Goal: Task Accomplishment & Management: Manage account settings

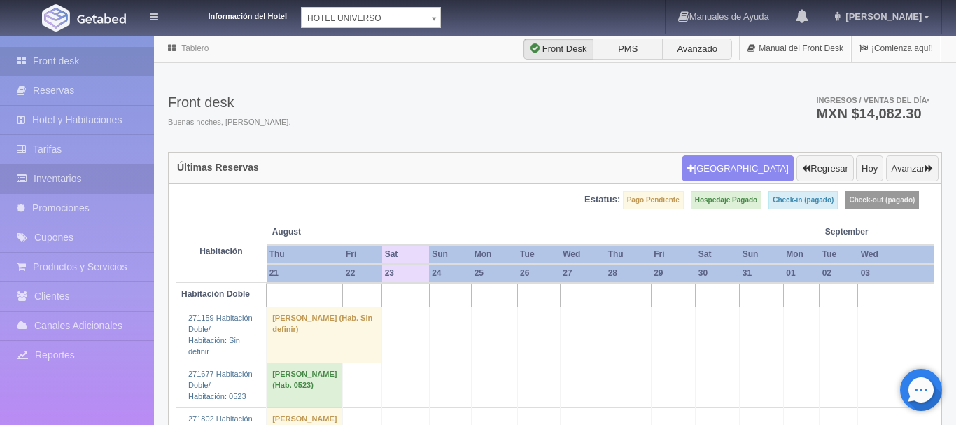
click at [74, 180] on link "Inventarios" at bounding box center [77, 178] width 154 height 29
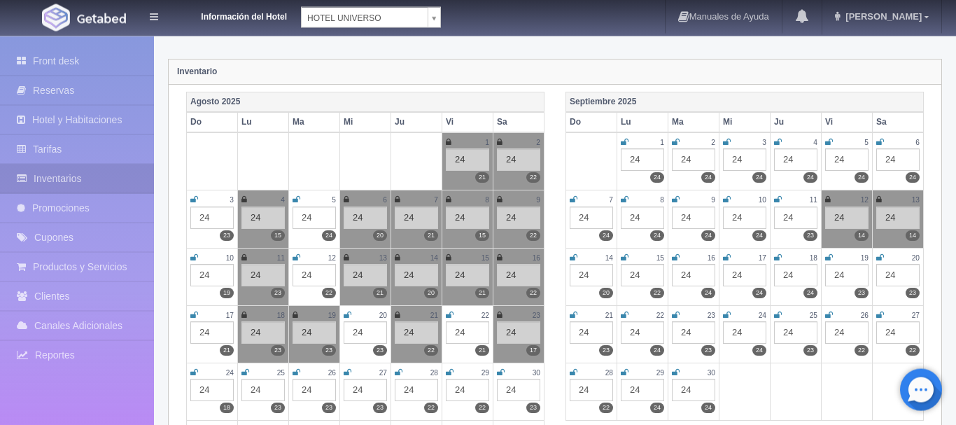
scroll to position [143, 0]
click at [452, 313] on icon at bounding box center [450, 314] width 8 height 8
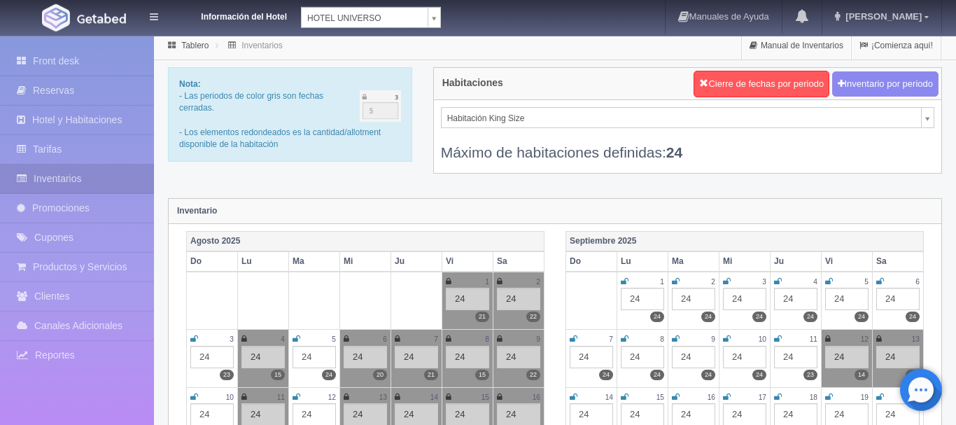
scroll to position [0, 0]
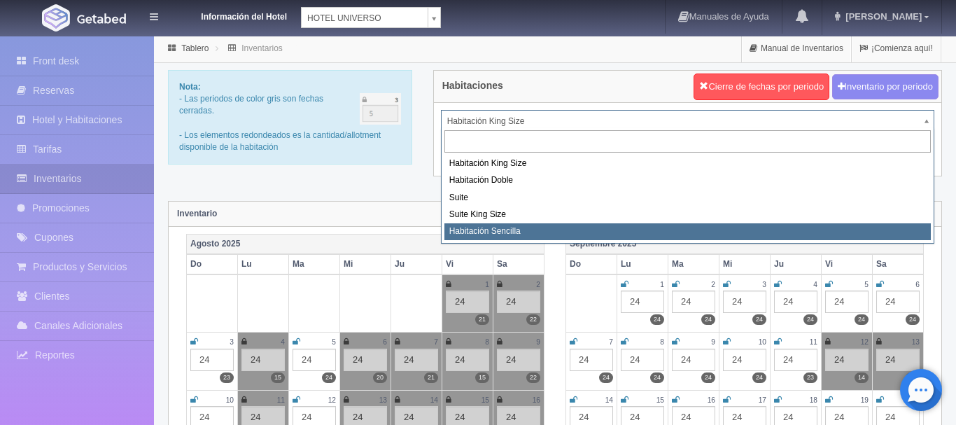
select select "2174"
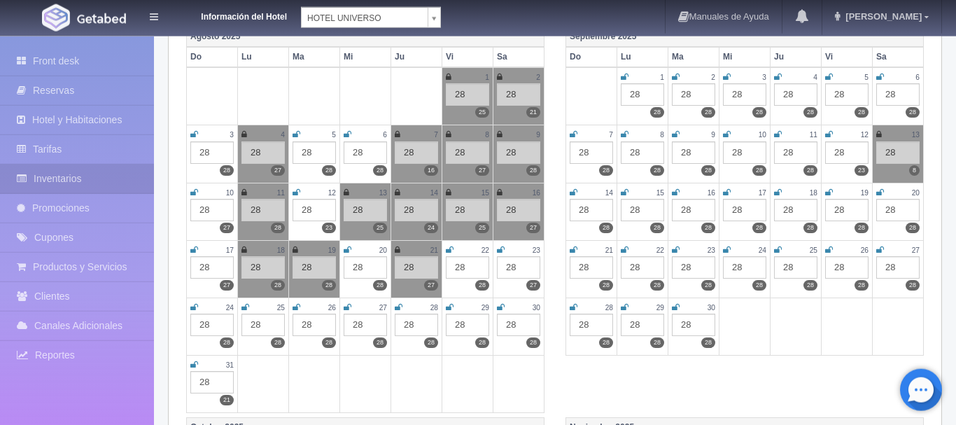
scroll to position [214, 0]
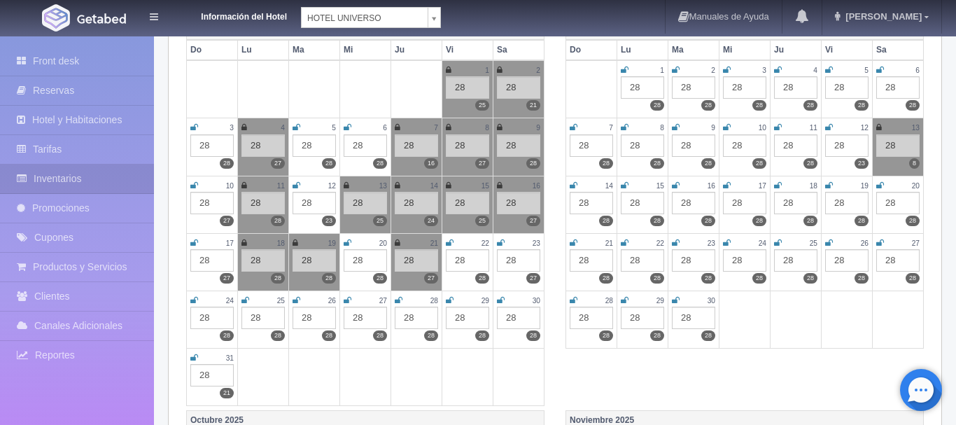
click at [451, 242] on icon at bounding box center [450, 243] width 8 height 8
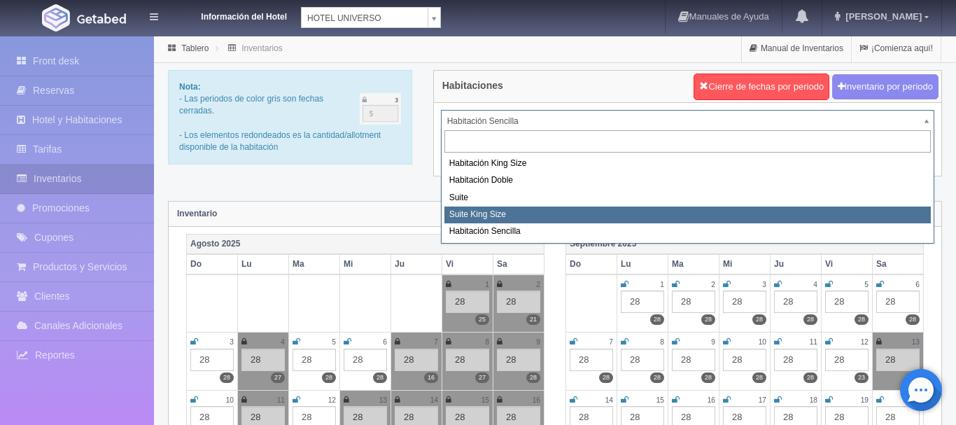
select select "588"
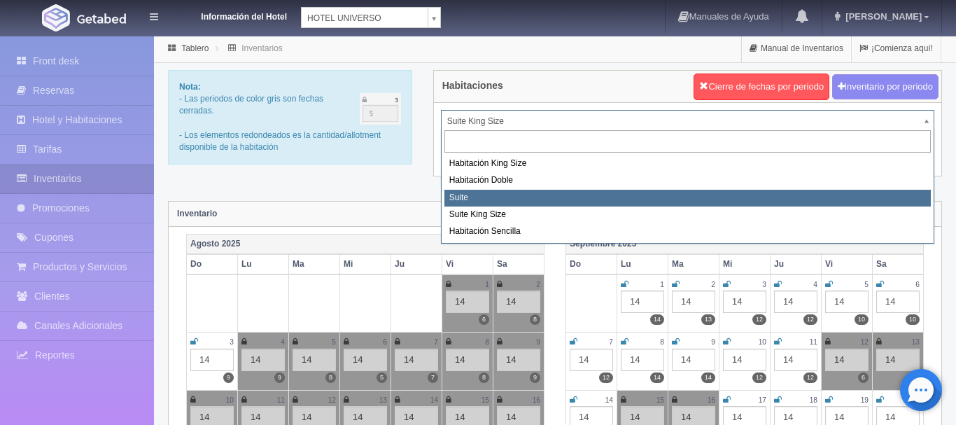
select select "584"
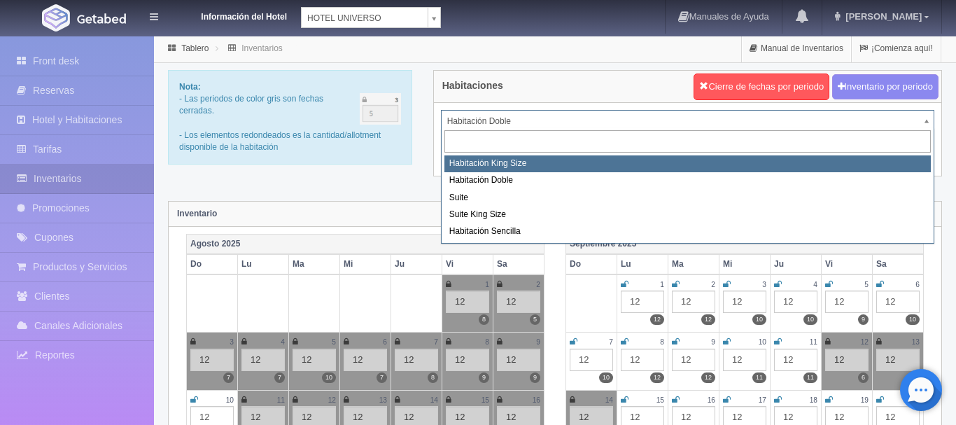
select select "582"
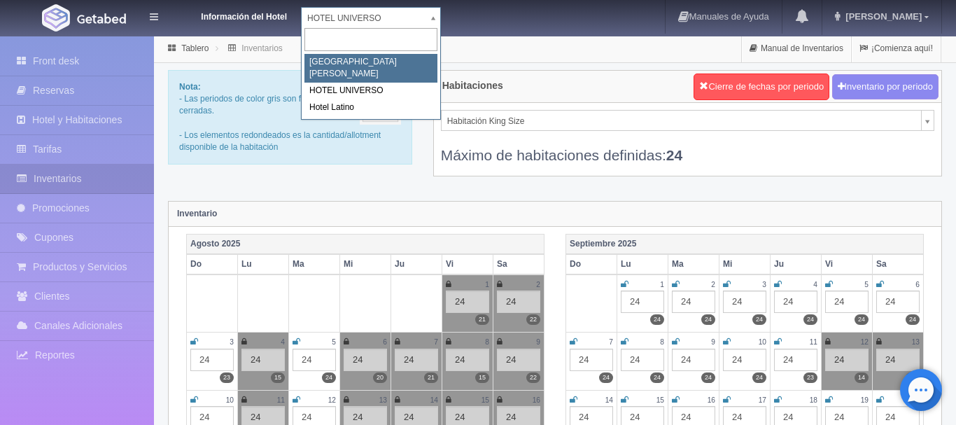
select select "357"
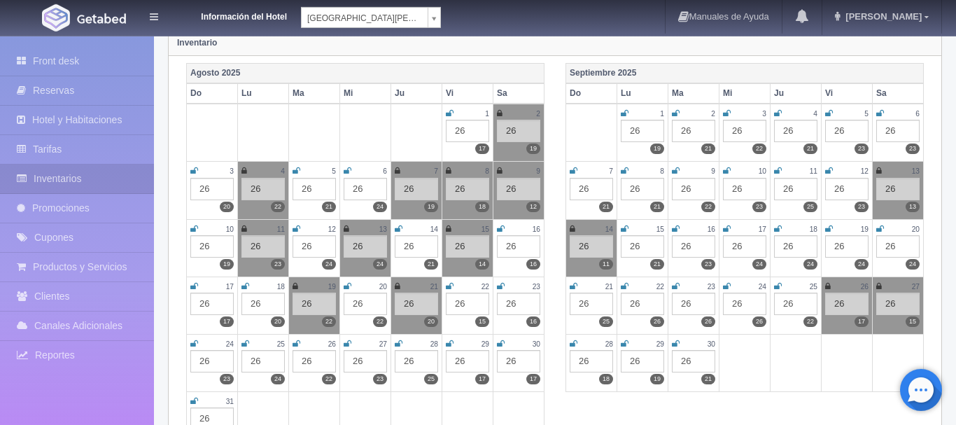
scroll to position [214, 0]
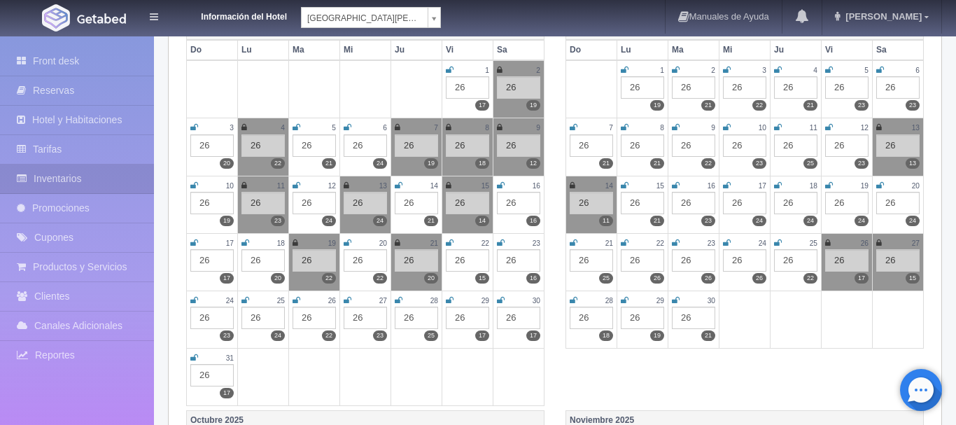
click at [449, 241] on icon at bounding box center [450, 243] width 8 height 8
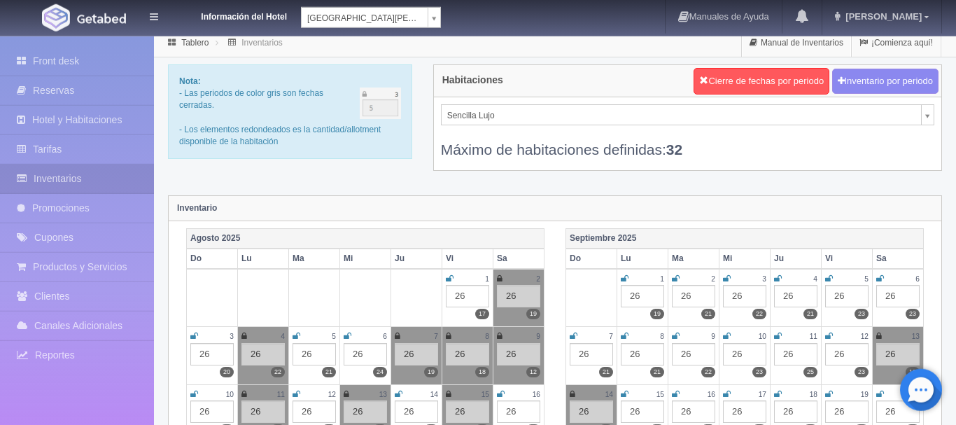
scroll to position [0, 0]
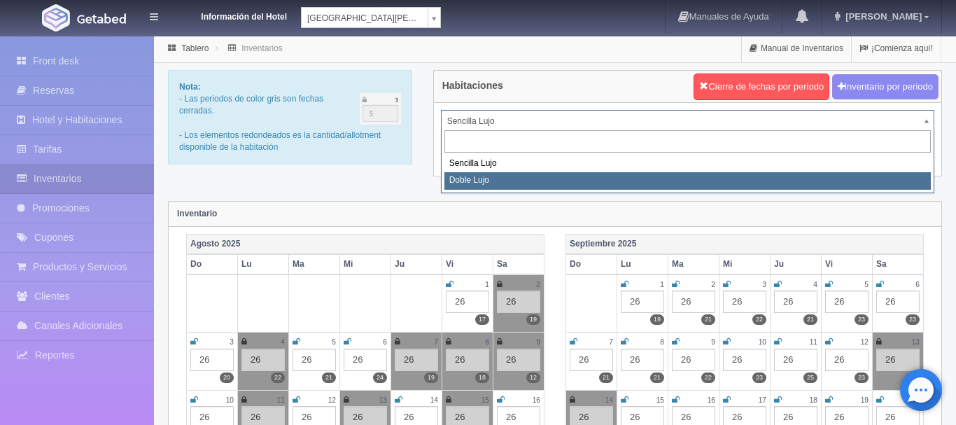
select select "577"
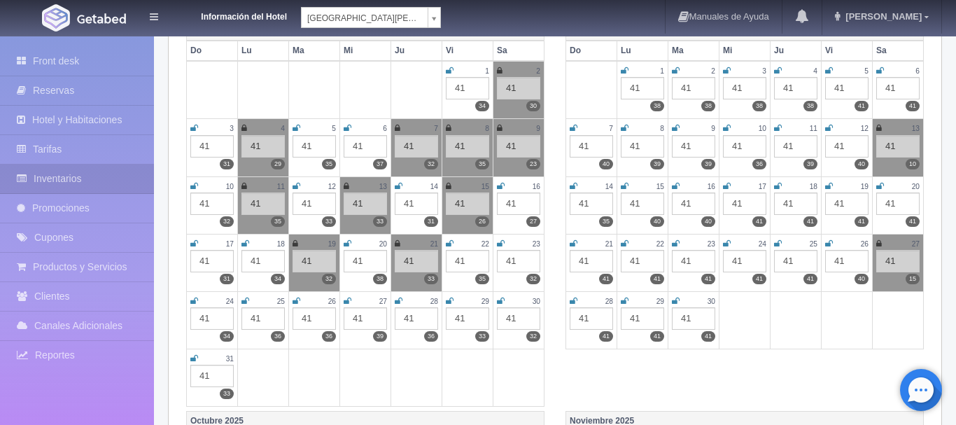
scroll to position [214, 0]
click at [448, 243] on icon at bounding box center [450, 243] width 8 height 8
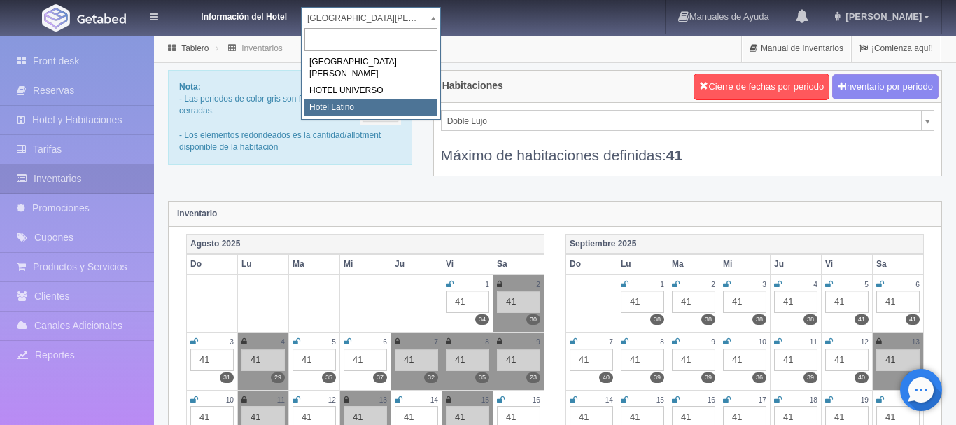
select select "625"
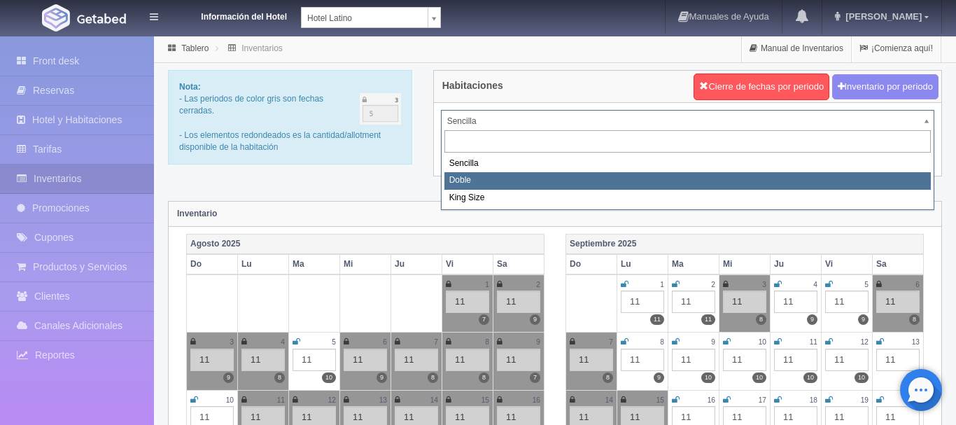
select select "2159"
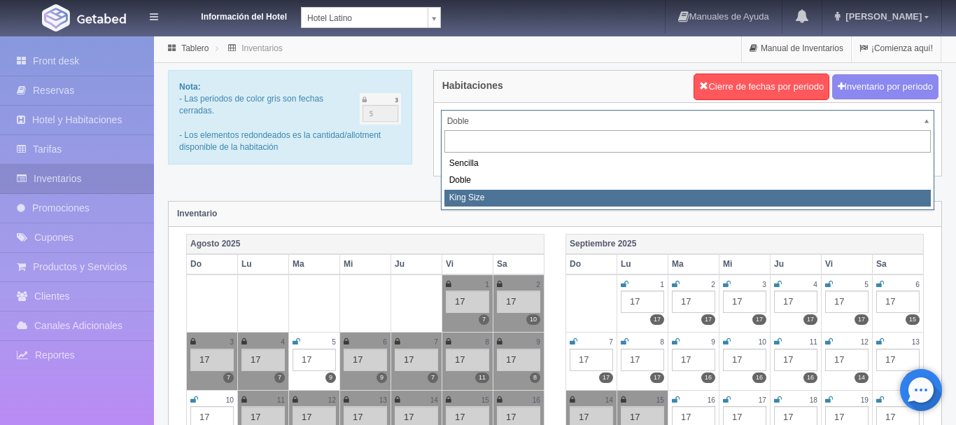
select select "2160"
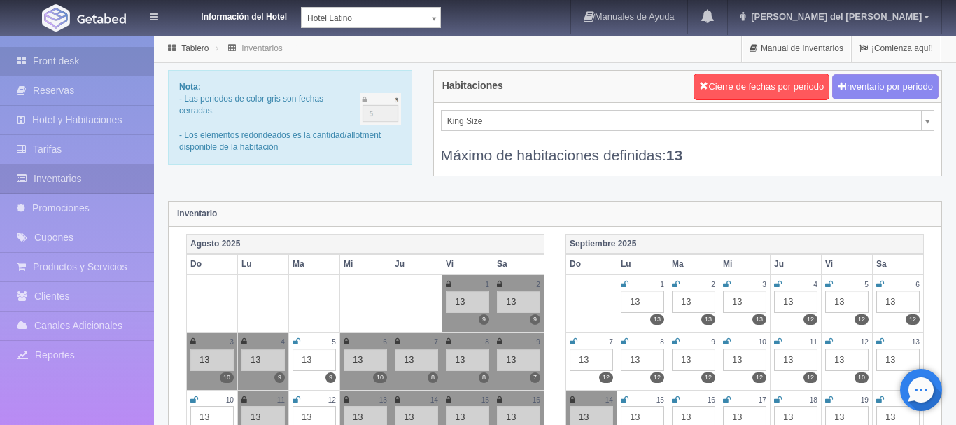
click at [98, 60] on link "Front desk" at bounding box center [77, 61] width 154 height 29
